Goal: Communication & Community: Answer question/provide support

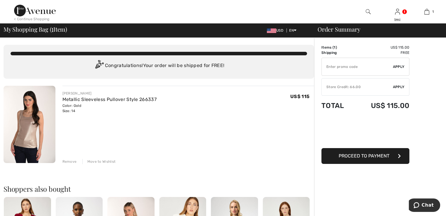
click at [367, 156] on span "Proceed to Payment" at bounding box center [363, 156] width 51 height 6
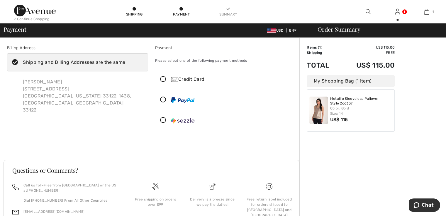
drag, startPoint x: 165, startPoint y: 77, endPoint x: 168, endPoint y: 79, distance: 3.3
click at [168, 79] on icon at bounding box center [163, 79] width 16 height 6
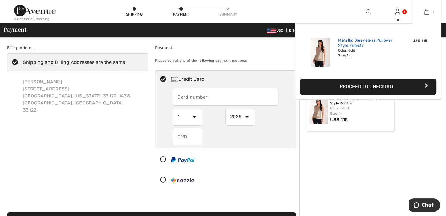
click at [361, 44] on link "Metallic Sleeveless Pullover Style 266337" at bounding box center [367, 43] width 58 height 11
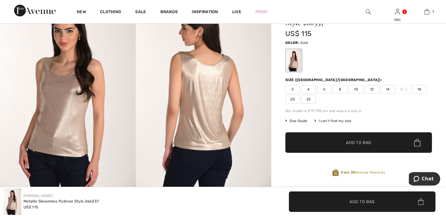
scroll to position [59, 0]
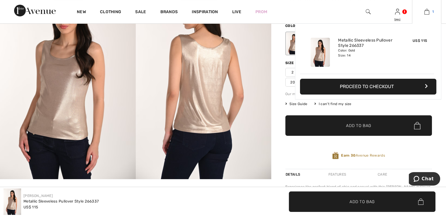
click at [427, 11] on img at bounding box center [426, 11] width 5 height 7
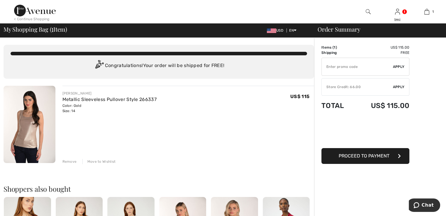
click at [64, 160] on div "Remove" at bounding box center [69, 161] width 14 height 5
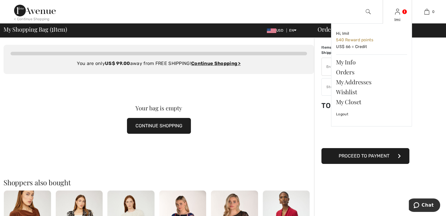
click at [398, 15] on img at bounding box center [397, 11] width 5 height 7
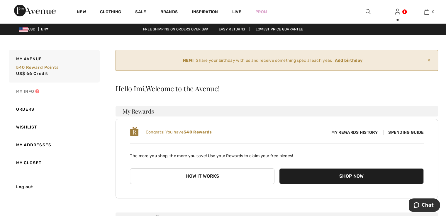
click at [22, 92] on link "My Info" at bounding box center [54, 92] width 92 height 18
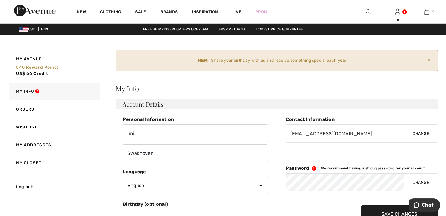
click at [312, 167] on icon at bounding box center [315, 168] width 12 height 5
click at [348, 166] on div "Password We recommend having a strong password for your account" at bounding box center [361, 169] width 152 height 6
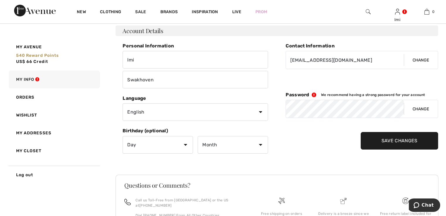
scroll to position [88, 0]
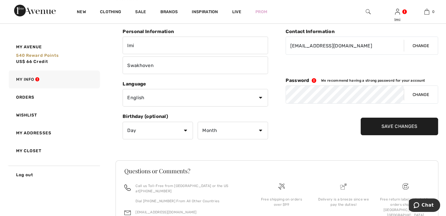
click at [418, 94] on button "Change" at bounding box center [420, 95] width 34 height 18
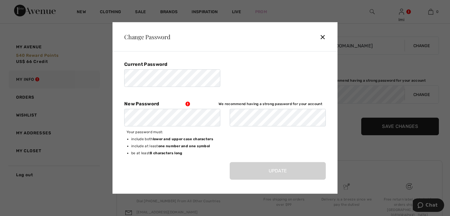
click at [324, 38] on div "✕" at bounding box center [325, 37] width 11 height 12
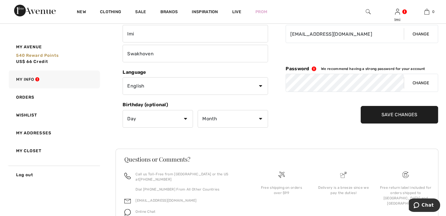
scroll to position [124, 0]
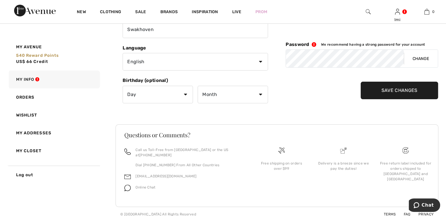
click at [145, 185] on span "Online Chat" at bounding box center [145, 187] width 20 height 4
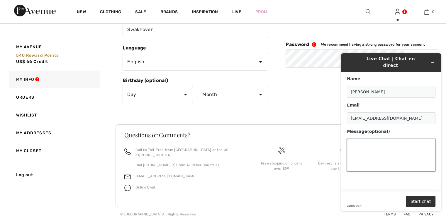
click at [362, 139] on textarea "Message (optional)" at bounding box center [391, 155] width 88 height 33
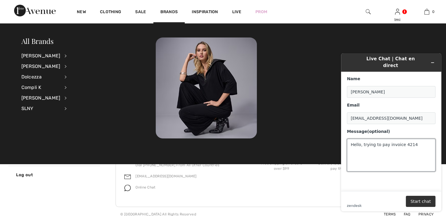
click at [415, 141] on textarea "Hello, trying to pay invoice 4214" at bounding box center [391, 155] width 88 height 33
type textarea "Hello, trying to pay invoice 4214, but keep getting invalid message"
click at [425, 204] on button "Start chat" at bounding box center [421, 201] width 30 height 11
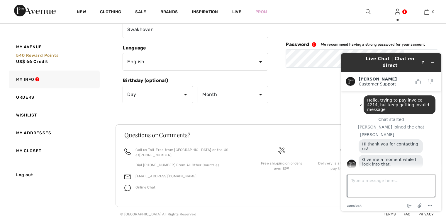
click at [381, 183] on textarea "Type a message here..." at bounding box center [391, 186] width 88 height 22
type textarea "I have also sent an email"
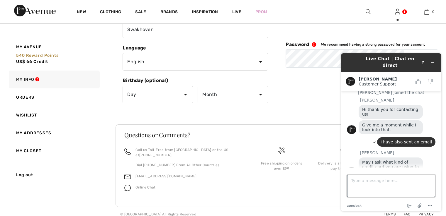
scroll to position [33, 0]
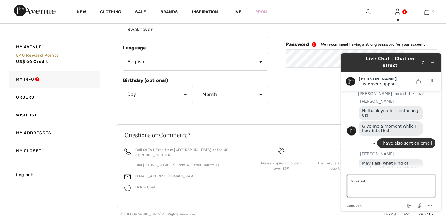
type textarea "visa card"
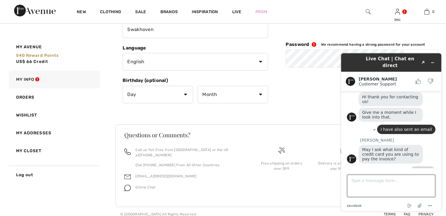
scroll to position [81, 0]
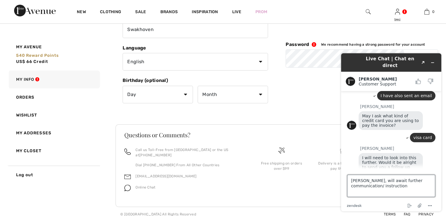
type textarea "Oke Amanda, will await further communication/ instructions"
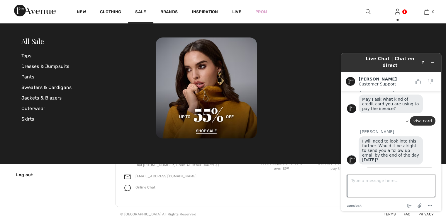
scroll to position [128, 0]
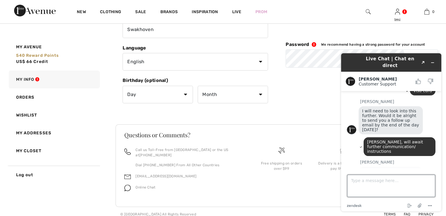
click at [364, 183] on textarea "Type a message here..." at bounding box center [391, 186] width 88 height 22
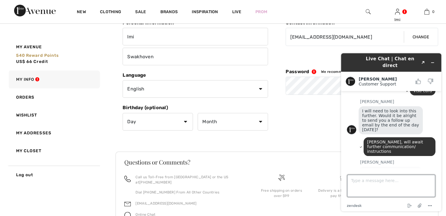
scroll to position [95, 0]
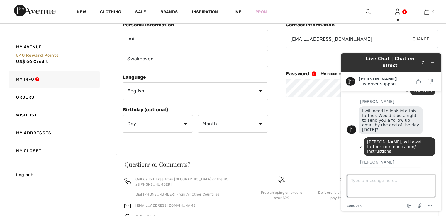
click at [360, 182] on textarea "Type a message here..." at bounding box center [391, 186] width 88 height 22
paste textarea "We weren’t able to add this card. Check all the details are correct and try aga…"
type textarea "We weren’t able to add this card. Check all the details are correct and try aga…"
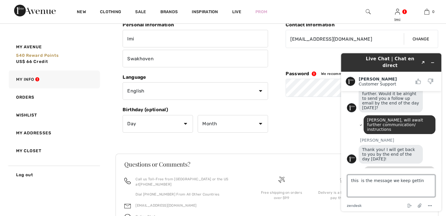
type textarea "this is the message we keep getting"
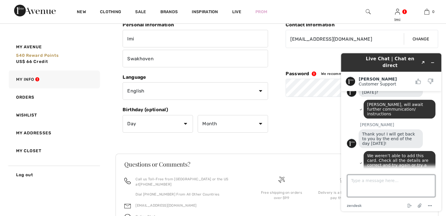
scroll to position [165, 0]
